Goal: Task Accomplishment & Management: Manage account settings

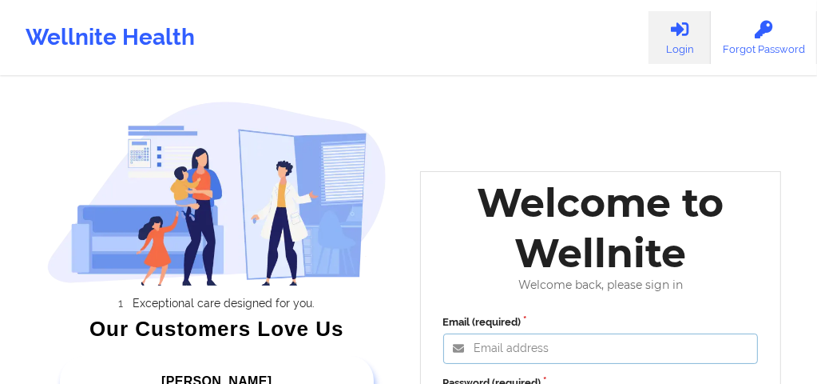
click at [491, 339] on input "Email (required)" at bounding box center [601, 348] width 316 height 30
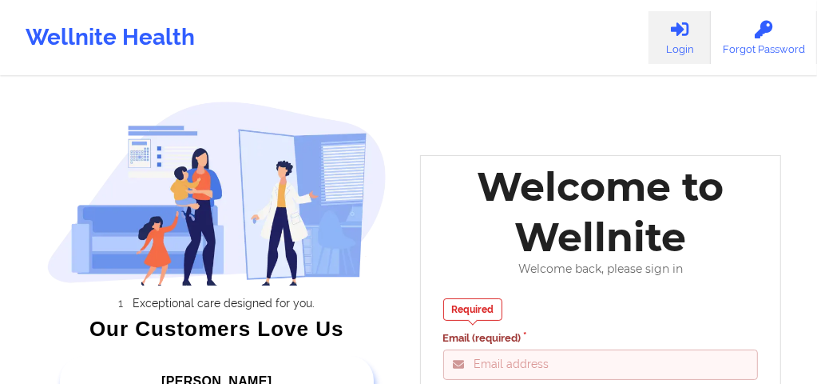
type input "[EMAIL_ADDRESS][DOMAIN_NAME]"
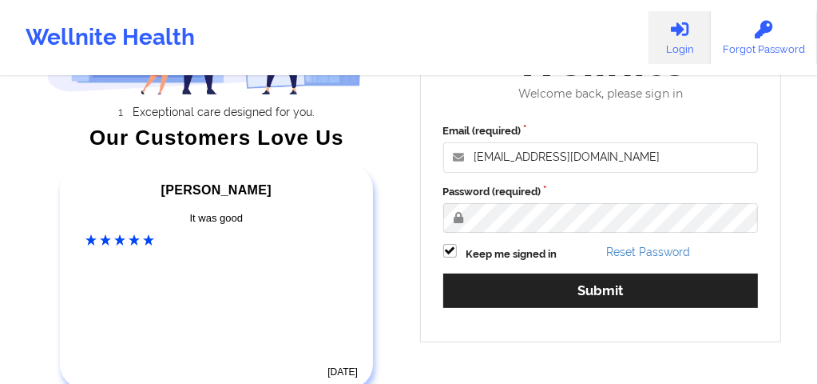
scroll to position [192, 0]
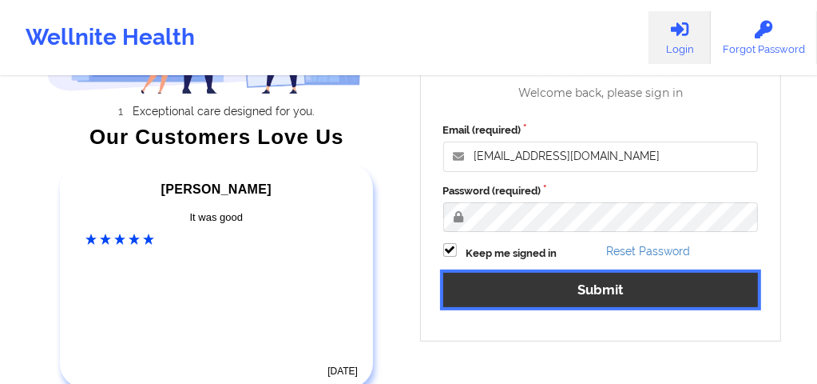
click at [539, 278] on button "Submit" at bounding box center [601, 289] width 316 height 34
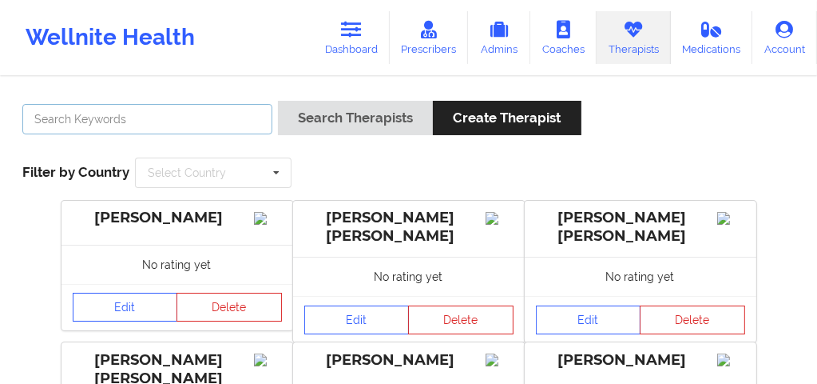
click at [166, 120] on input "text" at bounding box center [147, 119] width 250 height 30
type input "carol Osher"
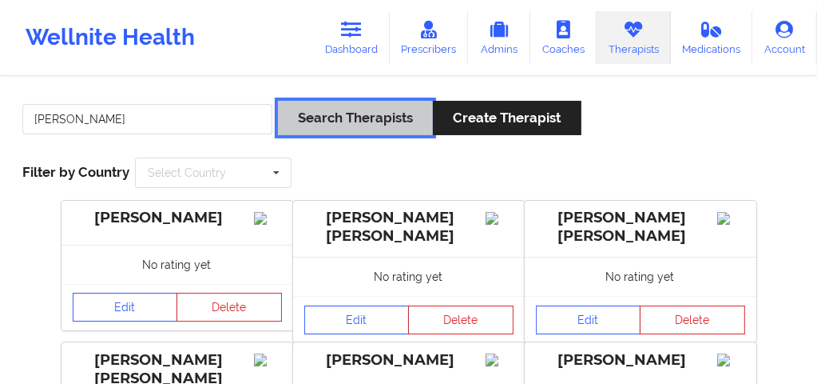
click at [346, 124] on button "Search Therapists" at bounding box center [355, 118] width 155 height 34
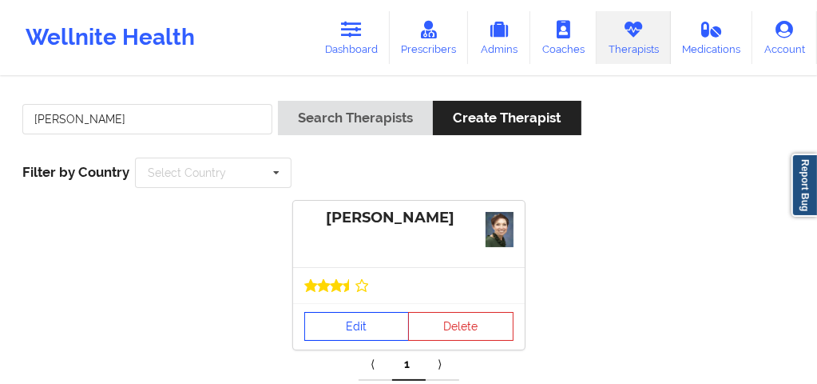
click at [356, 328] on link "Edit" at bounding box center [356, 326] width 105 height 29
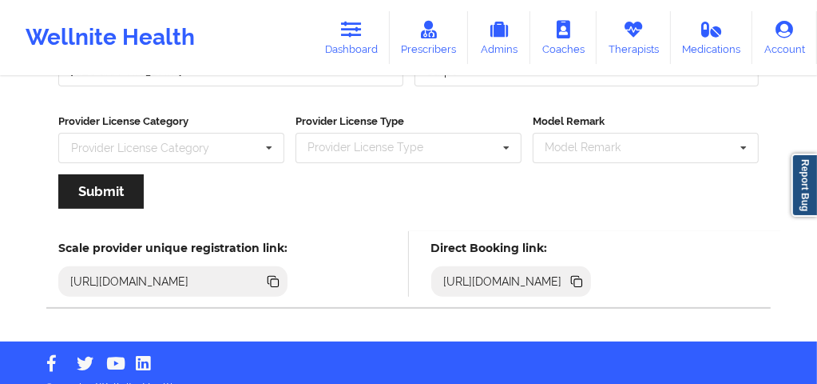
scroll to position [332, 0]
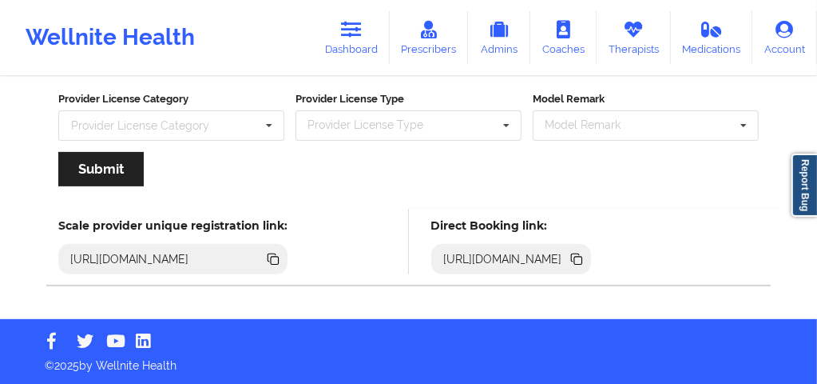
click at [583, 257] on icon at bounding box center [579, 260] width 8 height 8
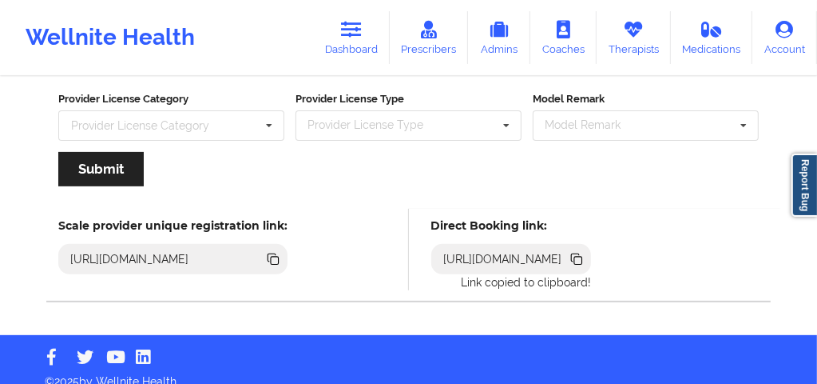
click at [583, 257] on icon at bounding box center [579, 260] width 8 height 8
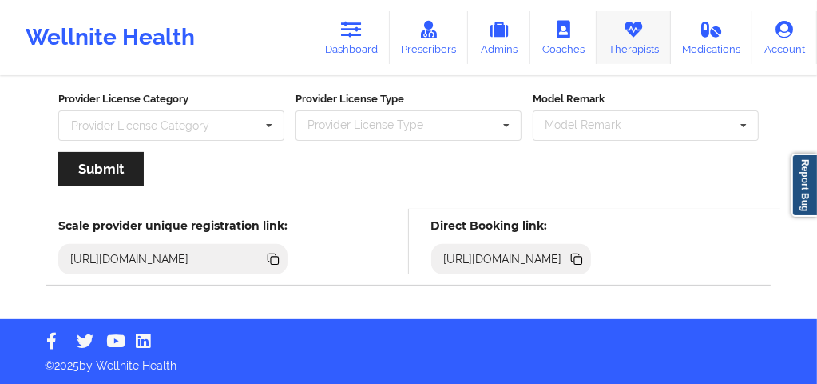
click at [630, 37] on icon at bounding box center [633, 30] width 21 height 18
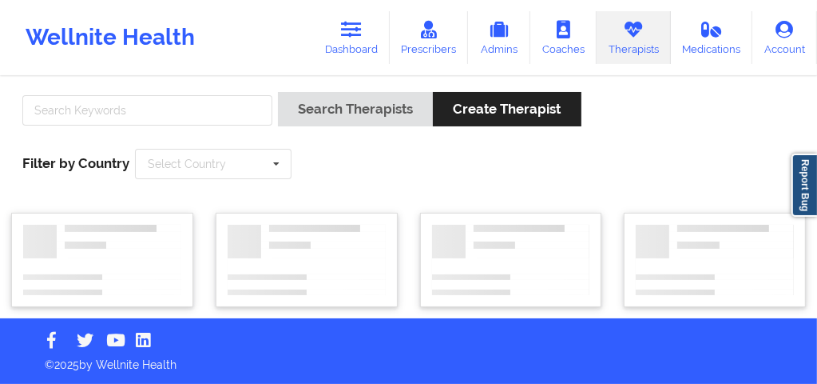
scroll to position [8, 0]
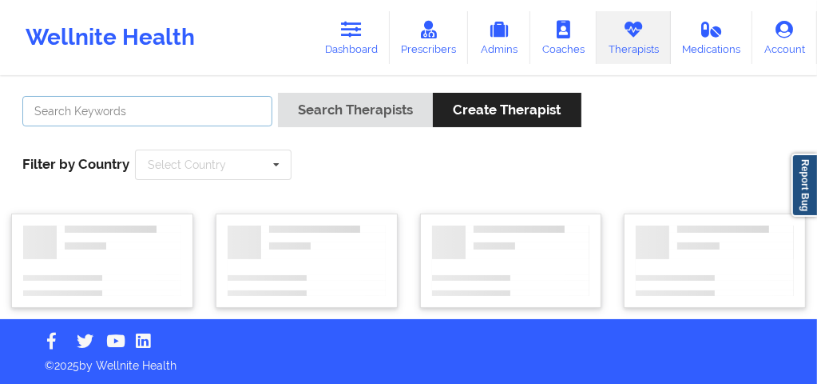
click at [209, 110] on input "text" at bounding box center [147, 111] width 250 height 30
click at [350, 50] on link "Dashboard" at bounding box center [351, 37] width 77 height 53
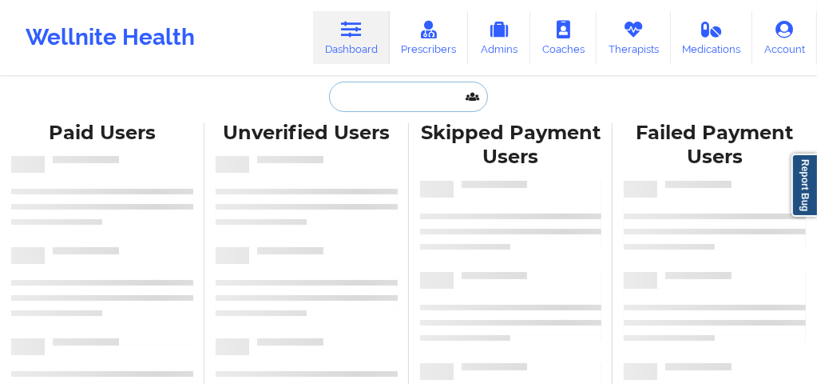
click at [377, 108] on input "text" at bounding box center [408, 97] width 158 height 30
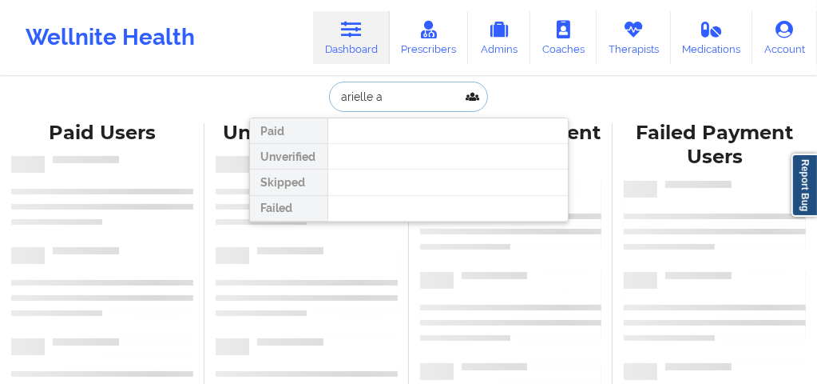
type input "arielle at"
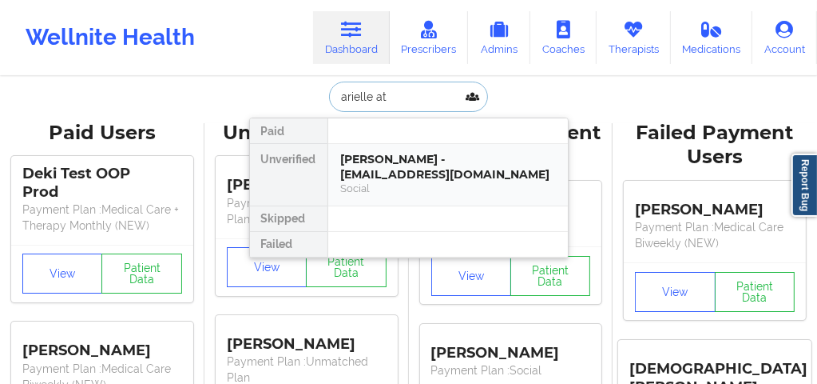
click at [376, 166] on div "Arielle Atkinson - arielleratkinson@gmail.com" at bounding box center [448, 167] width 214 height 30
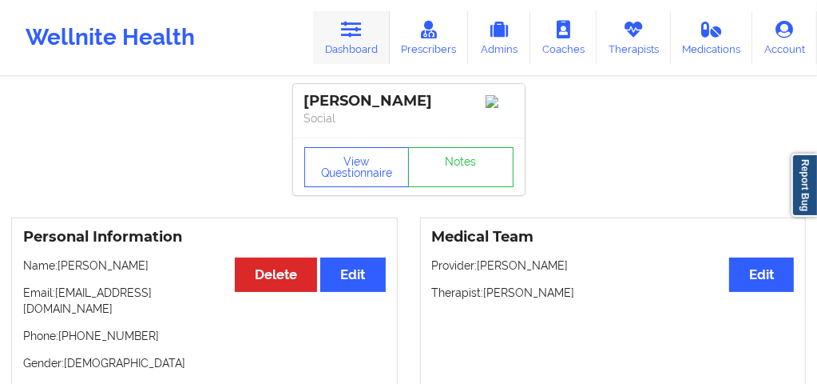
click at [362, 35] on icon at bounding box center [351, 30] width 21 height 18
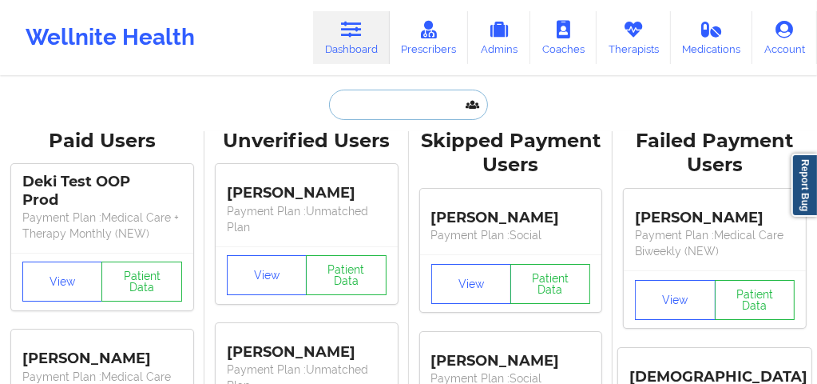
click at [379, 113] on input "text" at bounding box center [408, 104] width 158 height 30
paste input "Diana mezza"
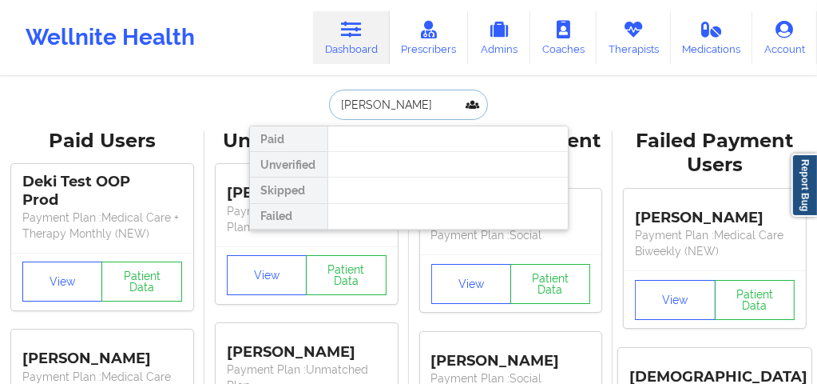
click at [337, 103] on input "Diana mezza" at bounding box center [408, 104] width 158 height 30
type input "Diana mezza"
drag, startPoint x: 404, startPoint y: 108, endPoint x: 326, endPoint y: 105, distance: 77.5
click at [329, 105] on input "Diana mezza" at bounding box center [408, 104] width 158 height 30
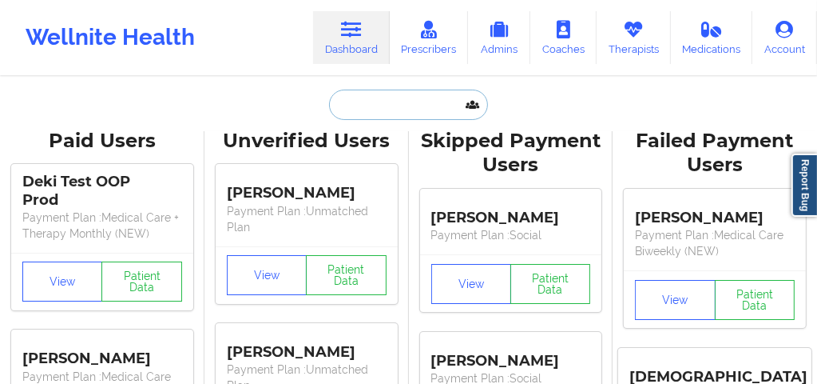
paste input "Harnel Chery"
type input "Harnel Chery"
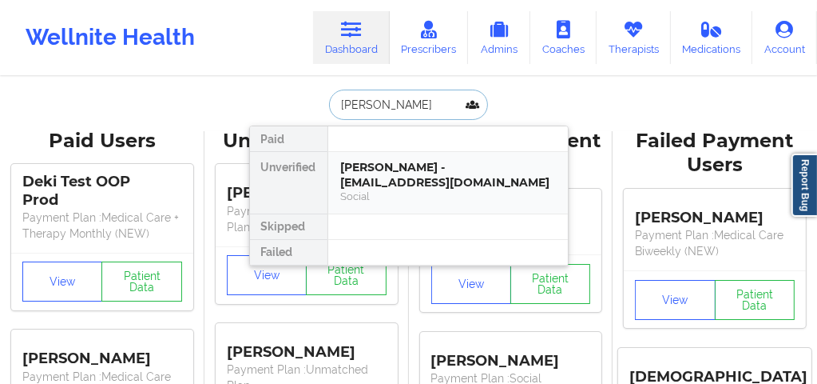
click at [417, 189] on div "Social" at bounding box center [448, 196] width 214 height 14
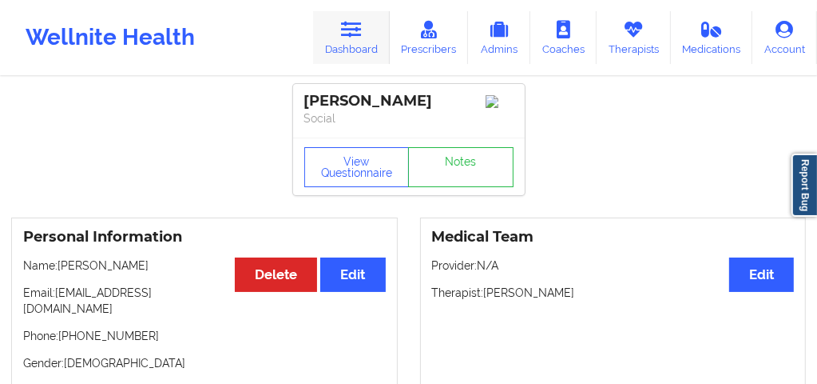
click at [357, 42] on link "Dashboard" at bounding box center [351, 37] width 77 height 53
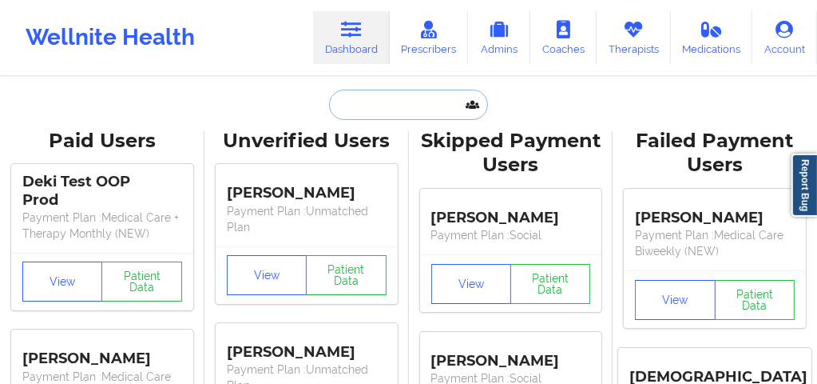
click at [363, 105] on input "text" at bounding box center [408, 104] width 158 height 30
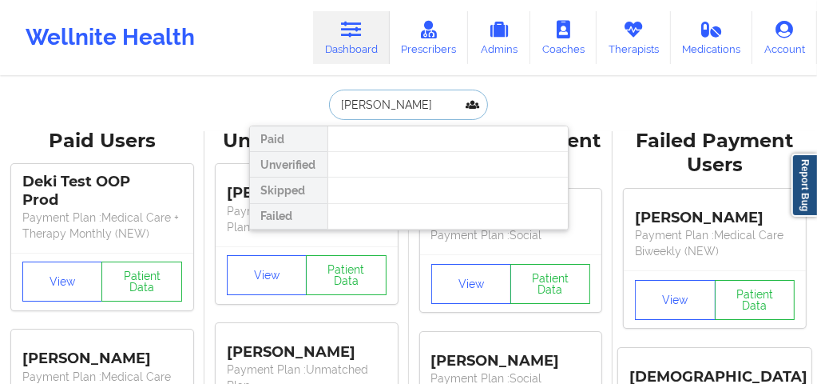
type input "theressa ch"
